Goal: Task Accomplishment & Management: Manage account settings

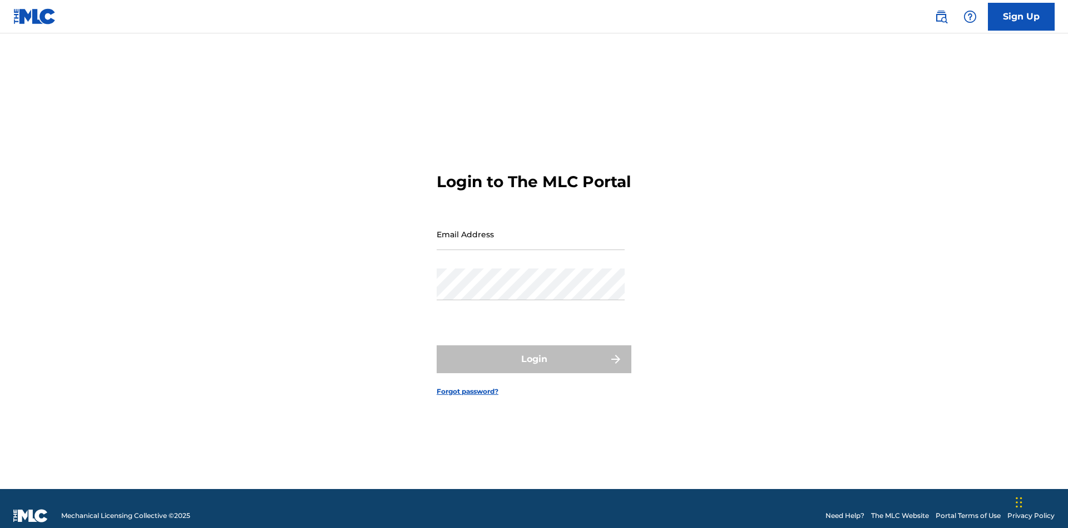
scroll to position [14, 0]
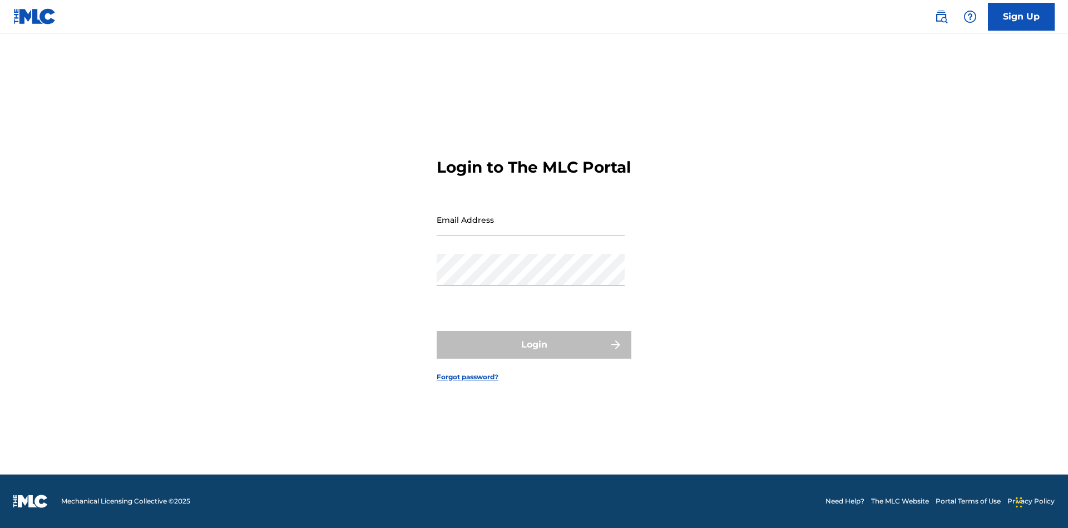
click at [531, 229] on input "Email Address" at bounding box center [531, 220] width 188 height 32
type input "[EMAIL_ADDRESS][DOMAIN_NAME]"
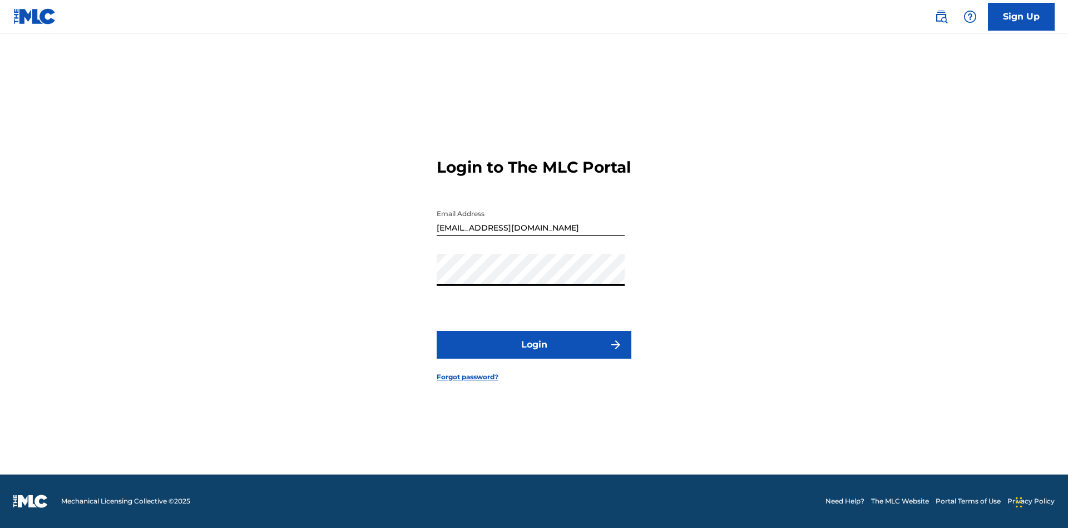
click at [534, 354] on button "Login" at bounding box center [534, 345] width 195 height 28
